Goal: Information Seeking & Learning: Learn about a topic

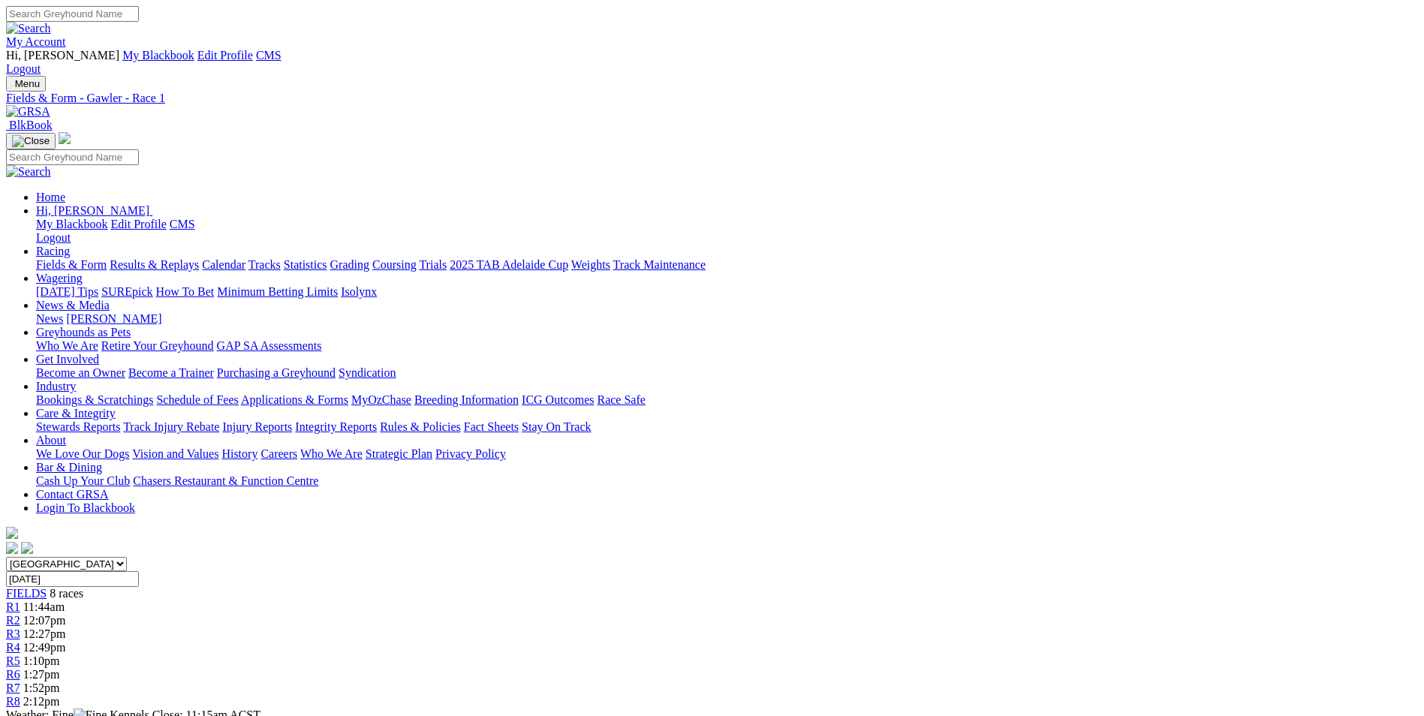
click at [260, 76] on div "Menu Fields & Form - Gawler - Race 1 BlkBook Home Hi, Martyn My Blackbook Edit …" at bounding box center [711, 316] width 1411 height 481
click at [50, 105] on link at bounding box center [28, 111] width 44 height 13
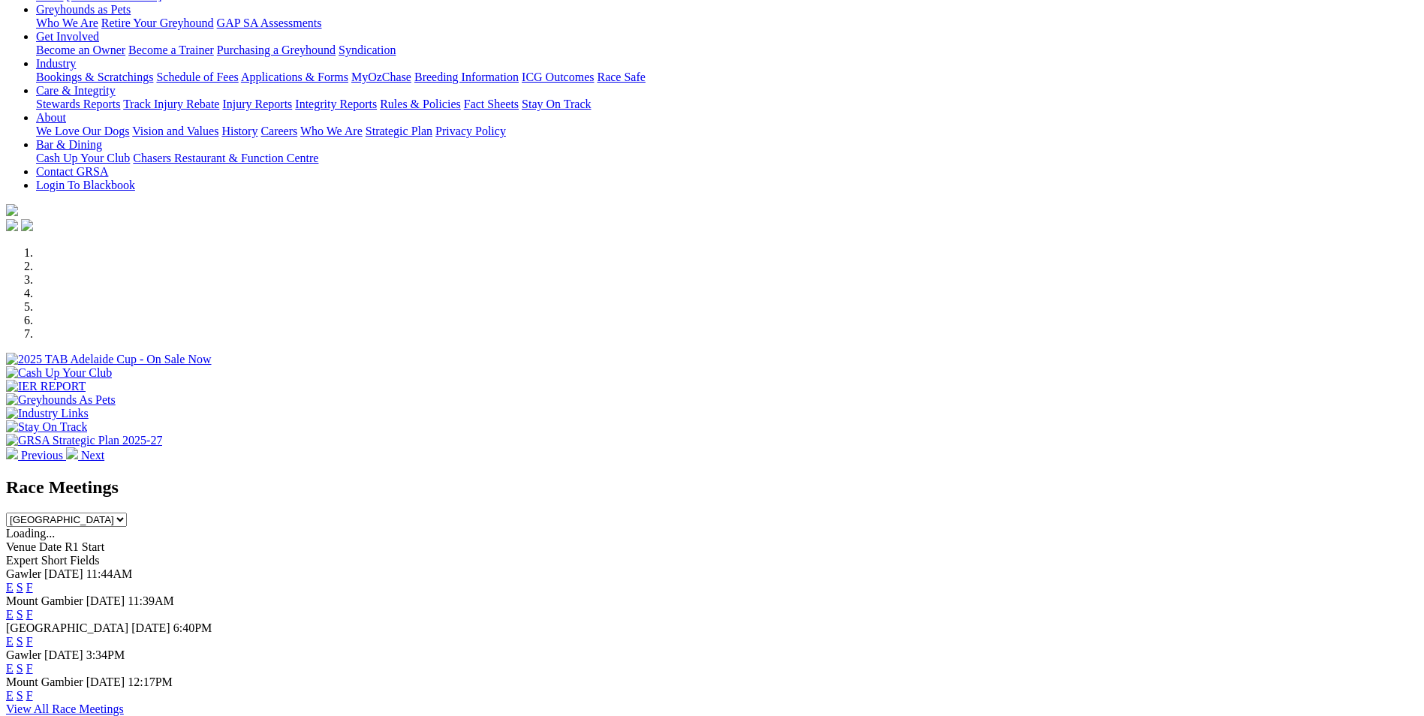
scroll to position [300, 0]
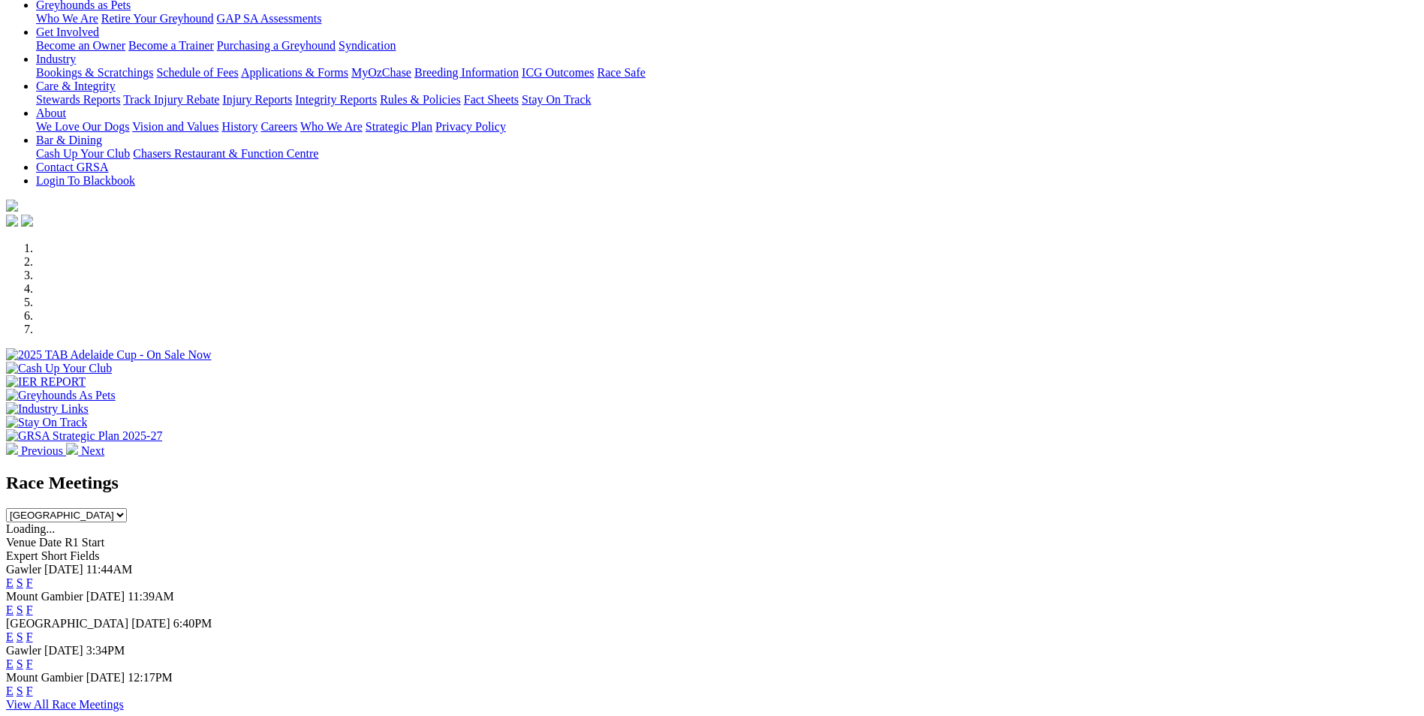
click at [14, 630] on link "E" at bounding box center [10, 636] width 8 height 13
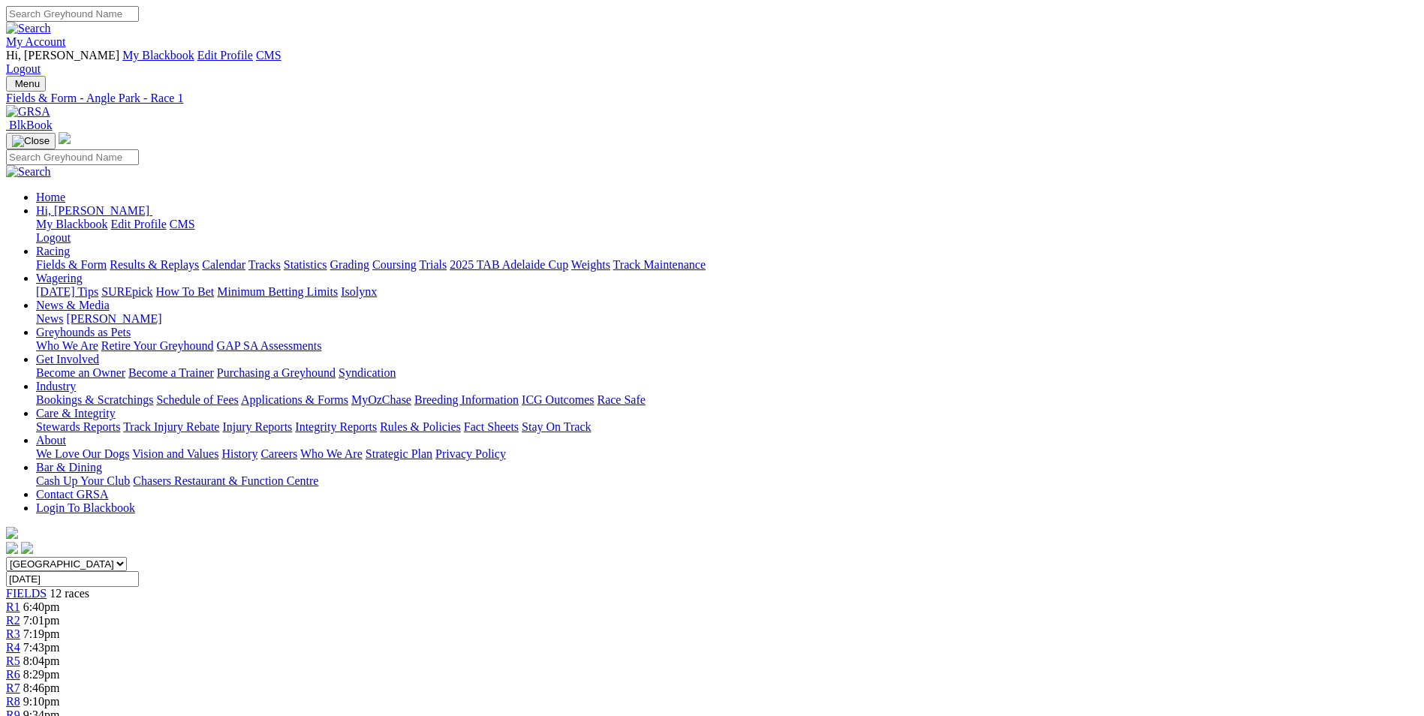
click at [456, 614] on div "R2 7:01pm" at bounding box center [711, 621] width 1411 height 14
click at [20, 627] on span "R3" at bounding box center [13, 633] width 14 height 13
click at [599, 641] on div "R4 7:43pm" at bounding box center [711, 648] width 1411 height 14
click at [20, 654] on link "R5" at bounding box center [13, 660] width 14 height 13
click at [712, 668] on div "R6 8:29pm" at bounding box center [711, 675] width 1411 height 14
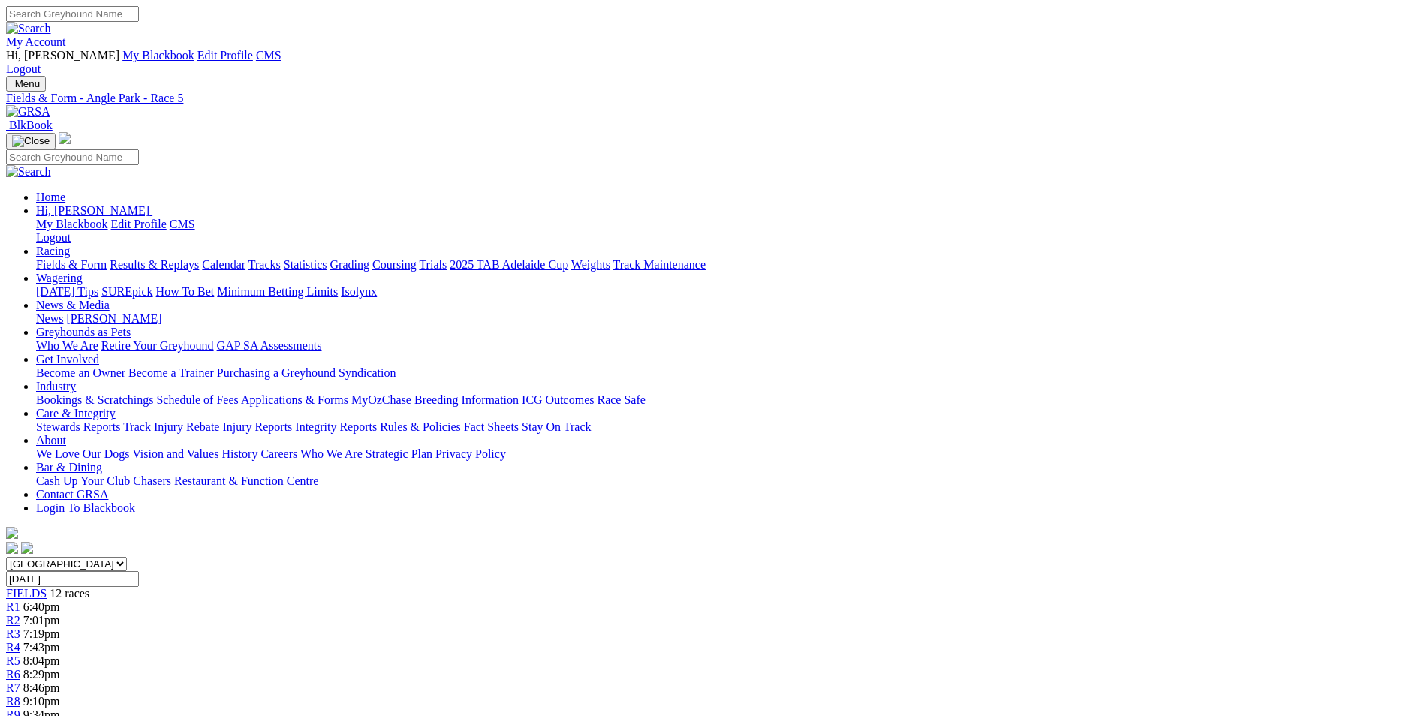
drag, startPoint x: 712, startPoint y: 235, endPoint x: 730, endPoint y: 241, distance: 19.0
click at [60, 668] on span "8:29pm" at bounding box center [41, 674] width 37 height 13
